Goal: Complete application form

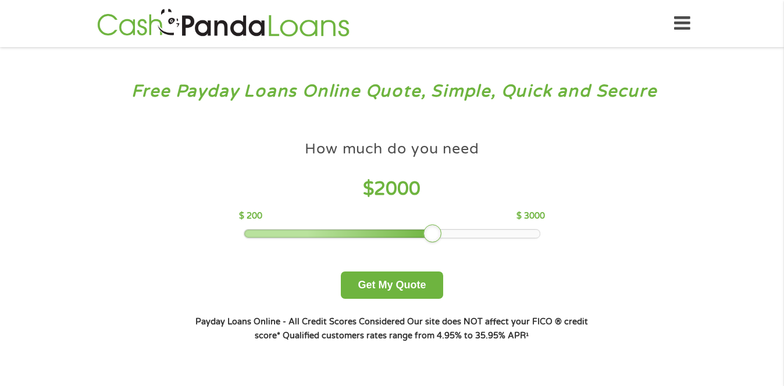
drag, startPoint x: 327, startPoint y: 234, endPoint x: 431, endPoint y: 237, distance: 103.5
click at [431, 237] on div at bounding box center [432, 233] width 19 height 19
click at [776, 131] on div "Free Payday Loans Online Quote, Simple, Quick and Secure How much do you need? …" at bounding box center [392, 221] width 784 height 348
click at [423, 284] on button "Get My Quote" at bounding box center [392, 285] width 102 height 27
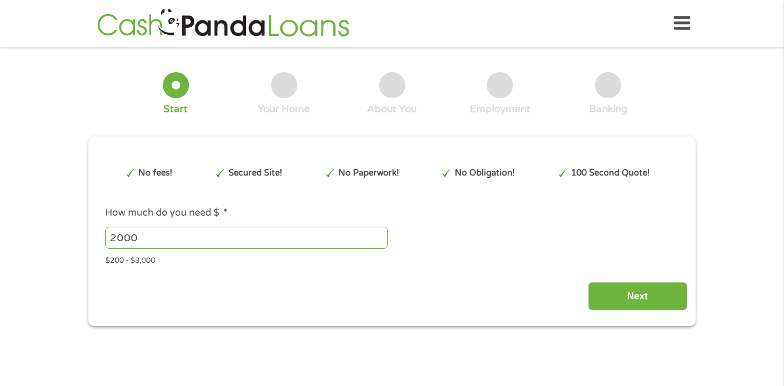
type input "Cj0KCQjw9JLHBhC-ARIsAK4PhcrkXX19Fk7hYD__CxNjHnnlnVDyesU8jLs4oafpfhKpnrWA6jfwNQY…"
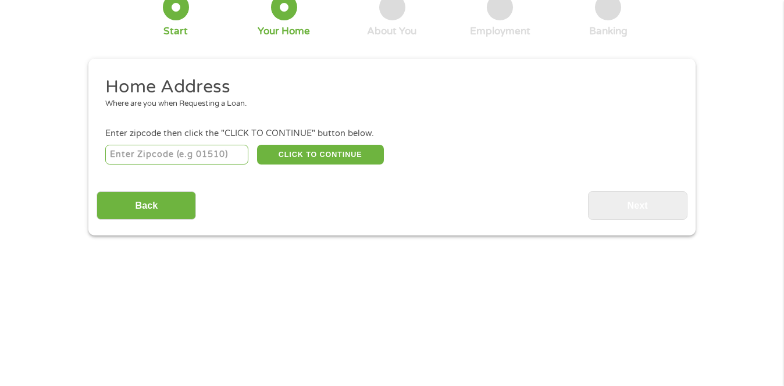
scroll to position [79, 0]
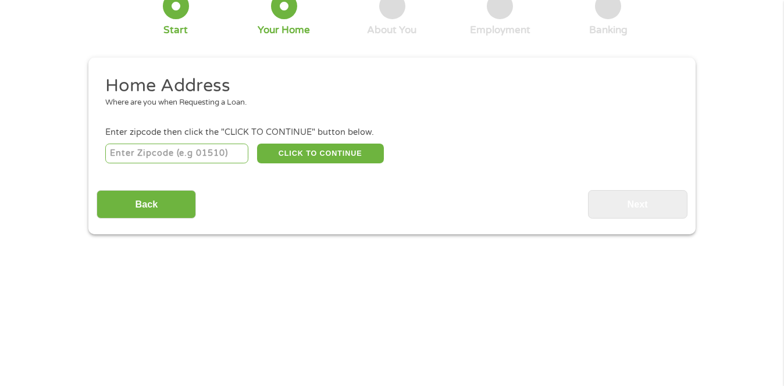
click at [184, 155] on input "number" at bounding box center [177, 154] width 144 height 20
type input "85042"
click at [303, 156] on button "CLICK TO CONTINUE" at bounding box center [320, 154] width 127 height 20
type input "85042"
type input "Phoenix"
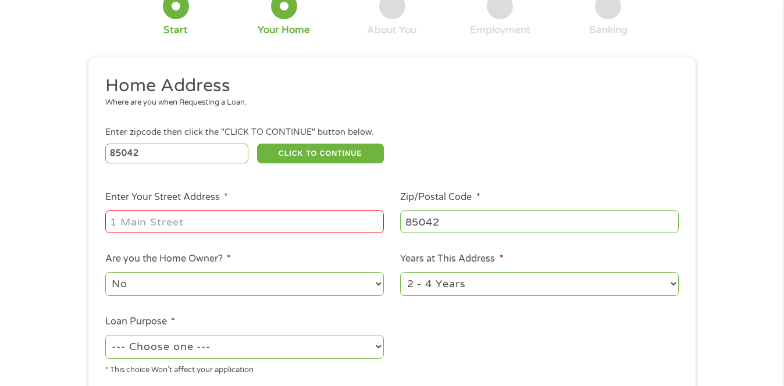
click at [308, 224] on input "Enter Your Street Address *" at bounding box center [244, 221] width 278 height 22
type input "[STREET_ADDRESS]"
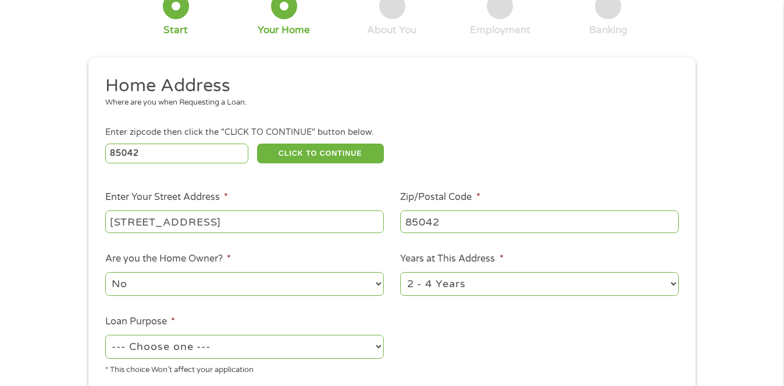
click at [512, 285] on select "1 Year or less 1 - 2 Years 2 - 4 Years Over 4 Years" at bounding box center [539, 284] width 278 height 24
select select "12months"
click at [400, 273] on select "1 Year or less 1 - 2 Years 2 - 4 Years Over 4 Years" at bounding box center [539, 284] width 278 height 24
click at [704, 271] on div "1 Start 2 Your Home 3 About You 4 Employment 5 Banking 6 This field is hidden w…" at bounding box center [392, 210] width 628 height 468
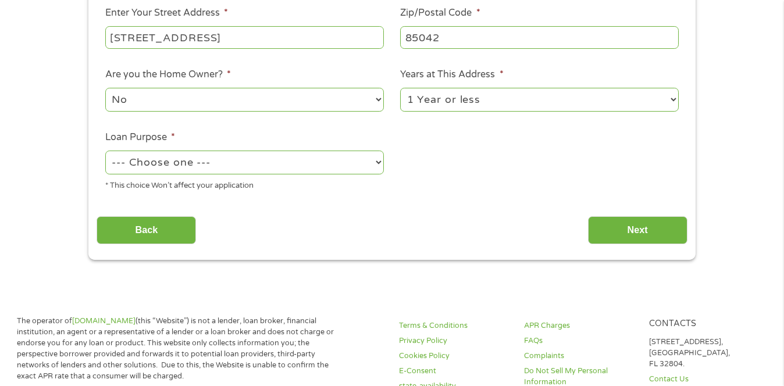
scroll to position [265, 0]
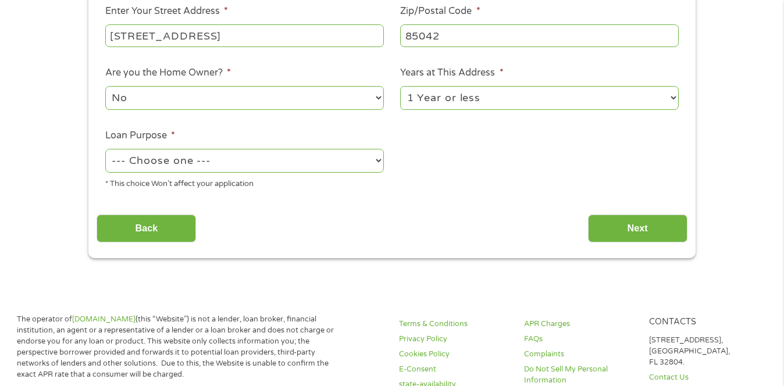
click at [366, 166] on select "--- Choose one --- Pay Bills Debt Consolidation Home Improvement Major Purchase…" at bounding box center [244, 161] width 278 height 24
select select "shorttermcash"
click at [105, 149] on select "--- Choose one --- Pay Bills Debt Consolidation Home Improvement Major Purchase…" at bounding box center [244, 161] width 278 height 24
click at [633, 230] on input "Next" at bounding box center [637, 229] width 99 height 28
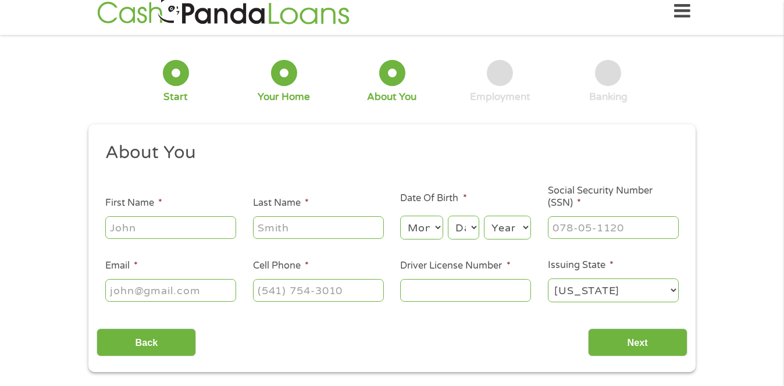
scroll to position [0, 0]
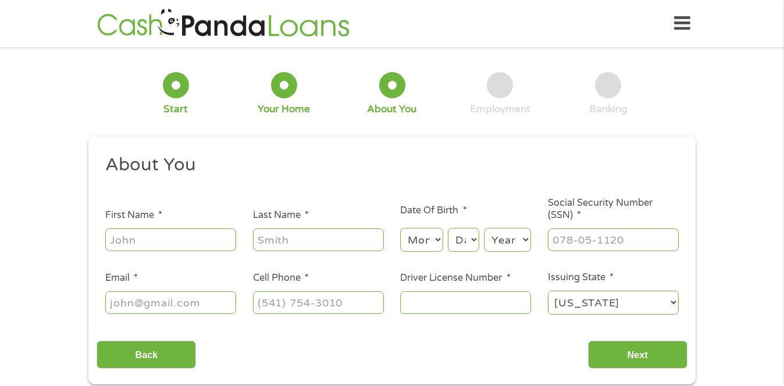
click at [176, 245] on input "First Name *" at bounding box center [170, 239] width 131 height 22
type input "[PERSON_NAME]"
type input "[EMAIL_ADDRESS][DOMAIN_NAME]"
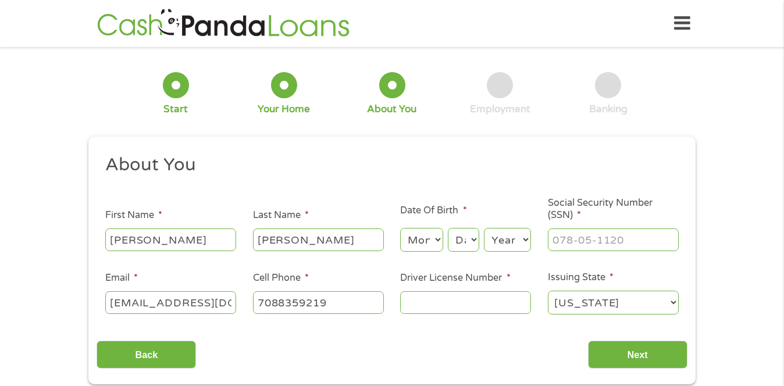
type input "[PHONE_NUMBER]"
click at [418, 241] on select "Month 1 2 3 4 5 6 7 8 9 10 11 12" at bounding box center [421, 240] width 42 height 24
select select "9"
click at [400, 228] on select "Month 1 2 3 4 5 6 7 8 9 10 11 12" at bounding box center [421, 240] width 42 height 24
click at [465, 244] on select "Day 1 2 3 4 5 6 7 8 9 10 11 12 13 14 15 16 17 18 19 20 21 22 23 24 25 26 27 28 …" at bounding box center [463, 240] width 31 height 24
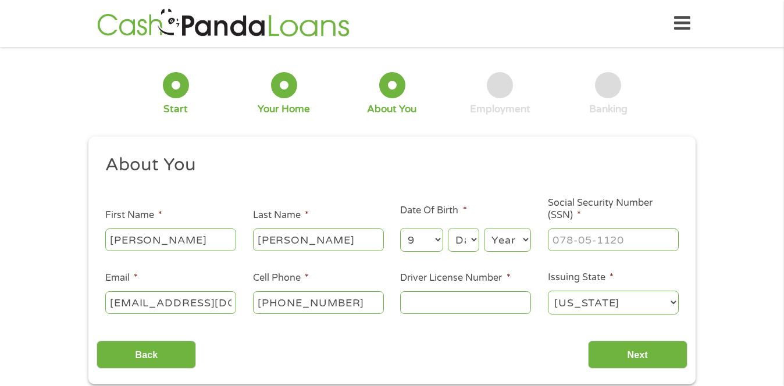
click at [438, 245] on select "Month 1 2 3 4 5 6 7 8 9 10 11 12" at bounding box center [421, 240] width 42 height 24
click at [480, 185] on ul "About You This field is hidden when viewing the form Title * --- Choose one ---…" at bounding box center [392, 239] width 590 height 172
click at [470, 237] on select "Day 1 2 3 4 5 6 7 8 9 10 11 12 13 14 15 16 17 18 19 20 21 22 23 24 25 26 27 28 …" at bounding box center [463, 240] width 31 height 24
select select "14"
click at [448, 228] on select "Day 1 2 3 4 5 6 7 8 9 10 11 12 13 14 15 16 17 18 19 20 21 22 23 24 25 26 27 28 …" at bounding box center [463, 240] width 31 height 24
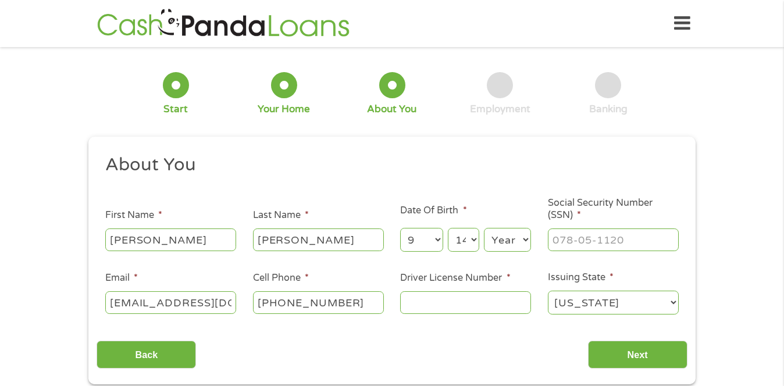
click at [508, 238] on select "Year [DATE] 2006 2005 2004 2003 2002 2001 2000 1999 1998 1997 1996 1995 1994 19…" at bounding box center [507, 240] width 47 height 24
select select "1992"
click at [484, 228] on select "Year [DATE] 2006 2005 2004 2003 2002 2001 2000 1999 1998 1997 1996 1995 1994 19…" at bounding box center [507, 240] width 47 height 24
click at [602, 235] on input "Social Security Number (SSN) *" at bounding box center [613, 239] width 131 height 22
type input "329-88-1892"
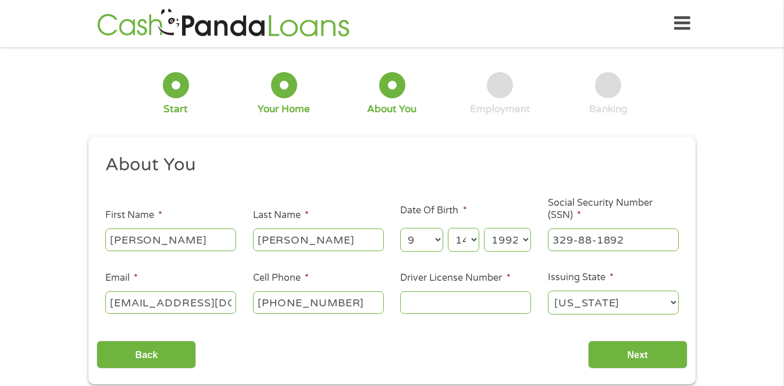
click at [458, 306] on input "Driver License Number *" at bounding box center [465, 302] width 131 height 22
type input "d11287004"
click at [663, 356] on input "Next" at bounding box center [637, 355] width 99 height 28
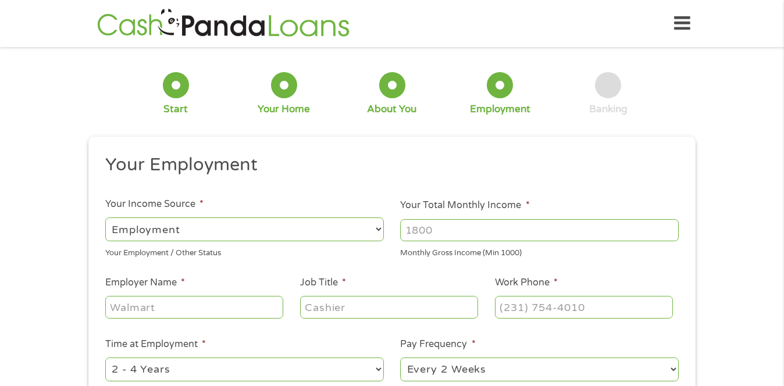
scroll to position [4, 4]
click at [757, 187] on div "1 Start 2 Your Home 3 About You 4 Employment 5 Banking 6 This field is hidden w…" at bounding box center [392, 284] width 784 height 459
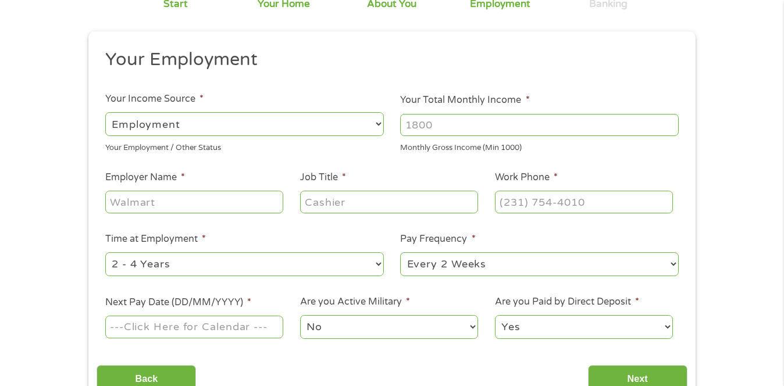
scroll to position [116, 0]
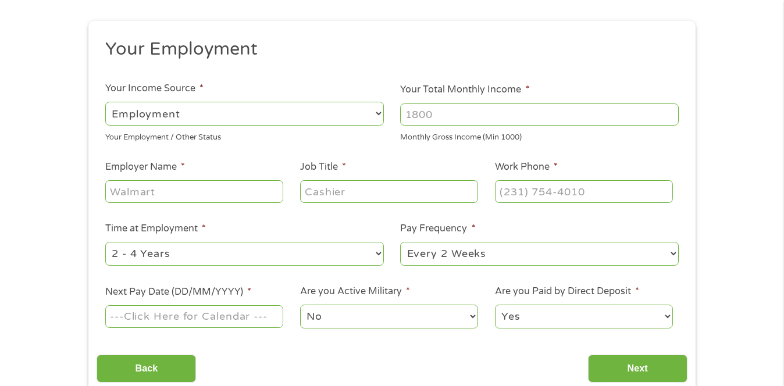
click at [377, 110] on select "--- Choose one --- Employment [DEMOGRAPHIC_DATA] Benefits" at bounding box center [244, 114] width 278 height 24
select select "selfEmployed"
click at [105, 102] on select "--- Choose one --- Employment [DEMOGRAPHIC_DATA] Benefits" at bounding box center [244, 114] width 278 height 24
click at [466, 116] on input "Your Total Monthly Income *" at bounding box center [539, 114] width 278 height 22
